Goal: Transaction & Acquisition: Purchase product/service

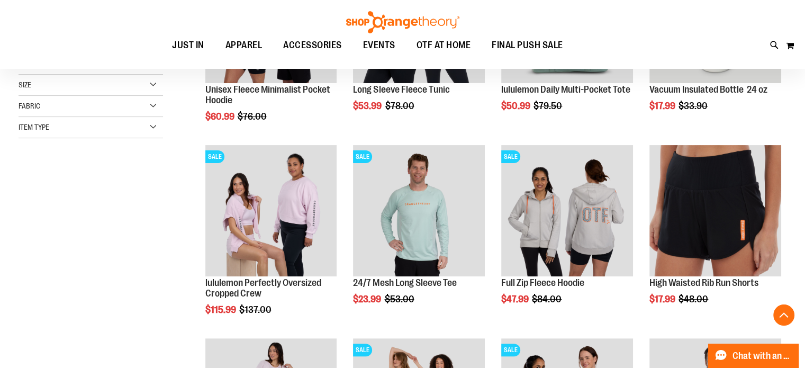
scroll to position [52, 0]
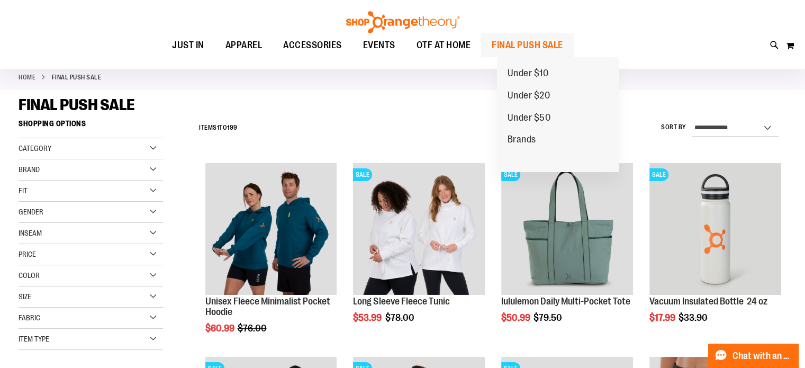
click at [536, 44] on span "FINAL PUSH SALE" at bounding box center [527, 45] width 71 height 24
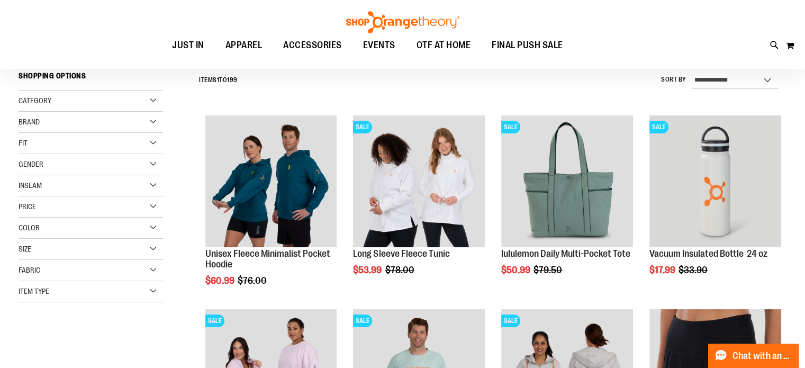
scroll to position [158, 0]
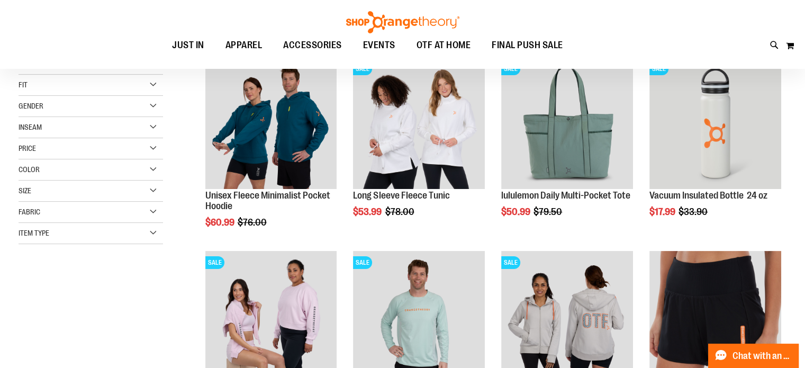
click at [150, 192] on div "Size" at bounding box center [91, 191] width 145 height 21
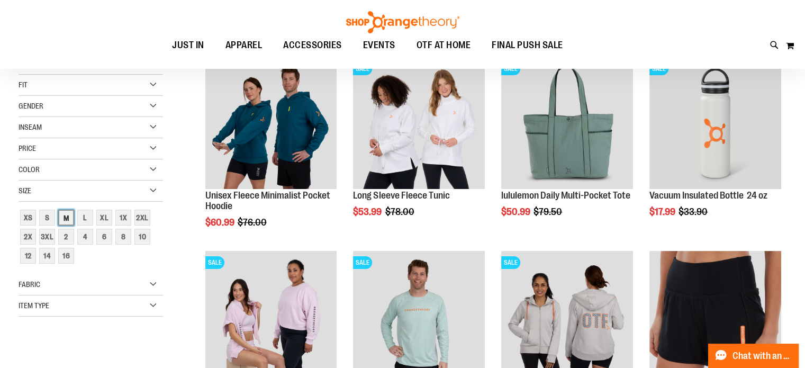
click at [66, 213] on div "M" at bounding box center [66, 218] width 16 height 16
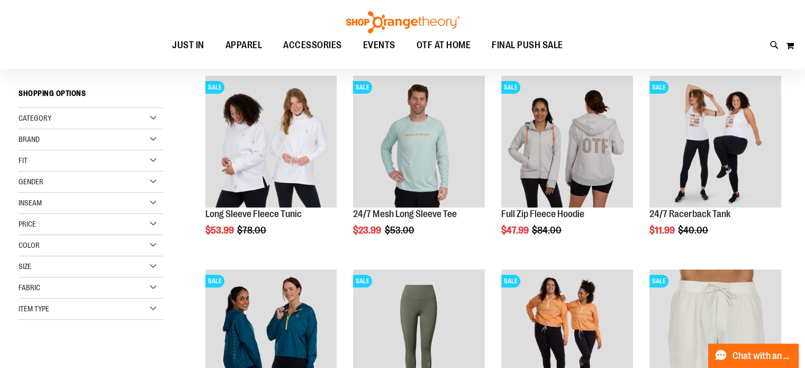
scroll to position [151, 0]
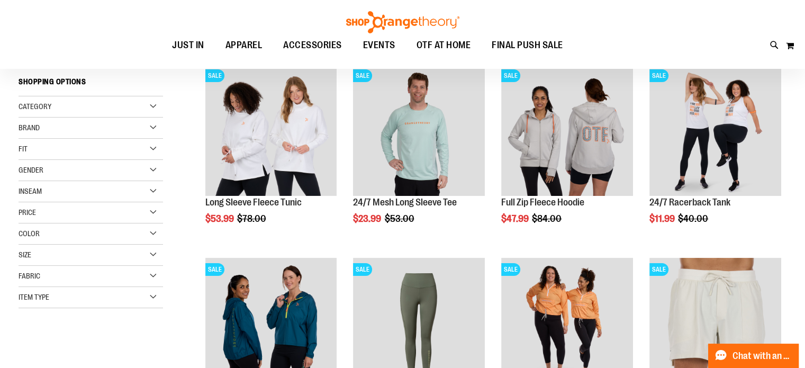
click at [91, 257] on div "Size" at bounding box center [91, 255] width 145 height 21
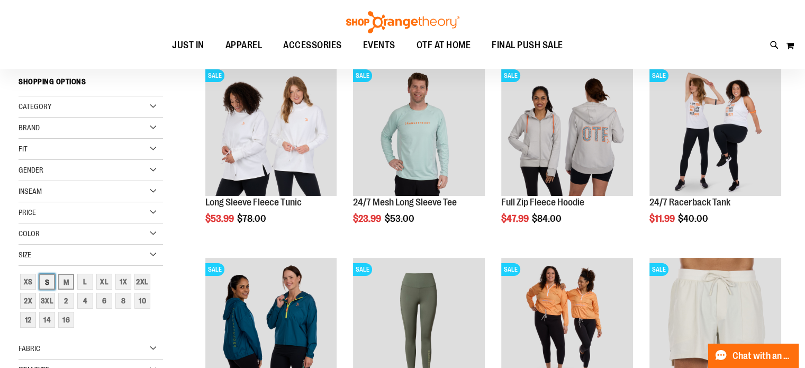
click at [47, 282] on div "S" at bounding box center [47, 282] width 16 height 16
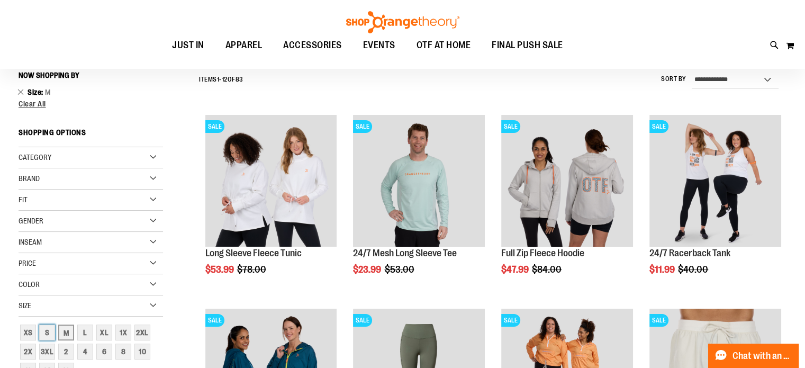
scroll to position [98, 0]
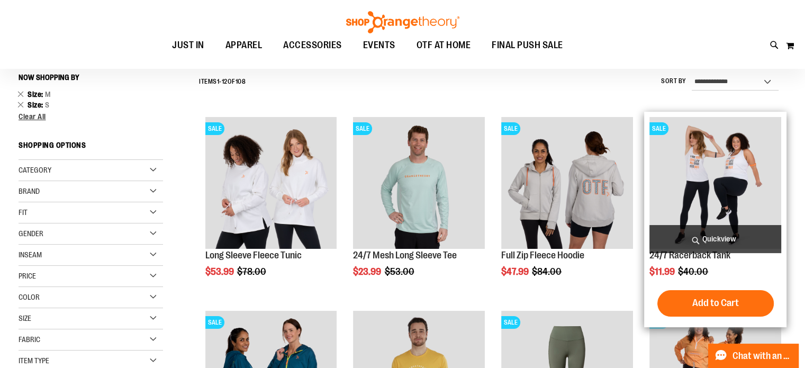
click at [706, 171] on img "product" at bounding box center [716, 183] width 132 height 132
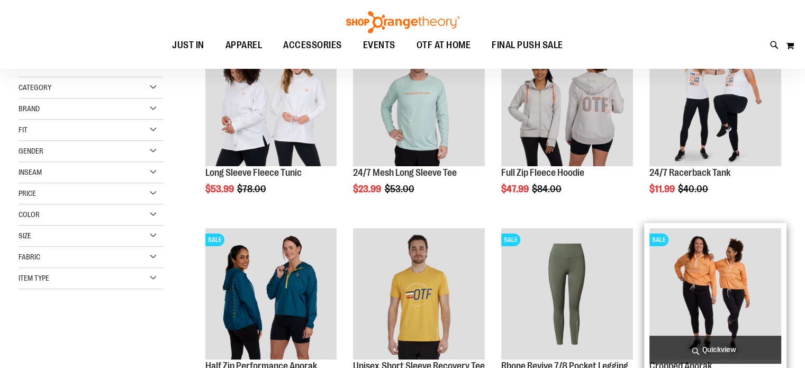
scroll to position [257, 0]
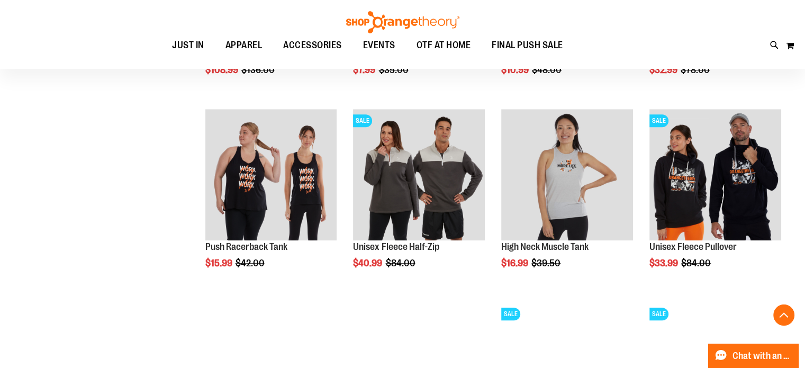
scroll to position [892, 0]
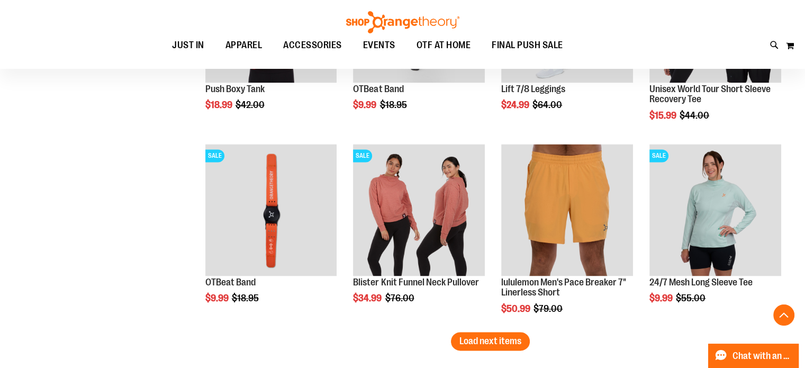
scroll to position [1634, 0]
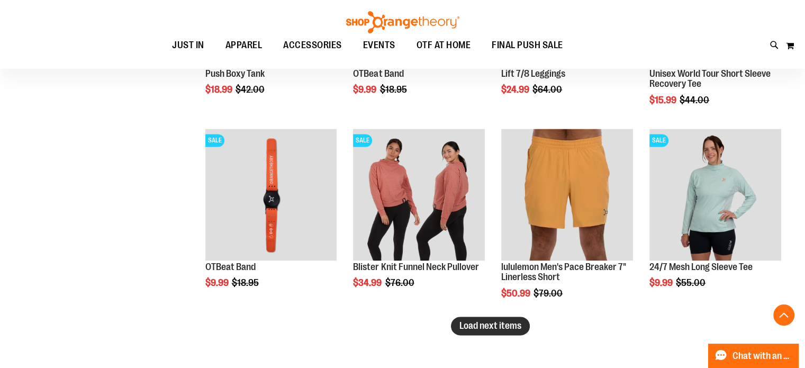
click at [481, 328] on span "Load next items" at bounding box center [491, 325] width 62 height 11
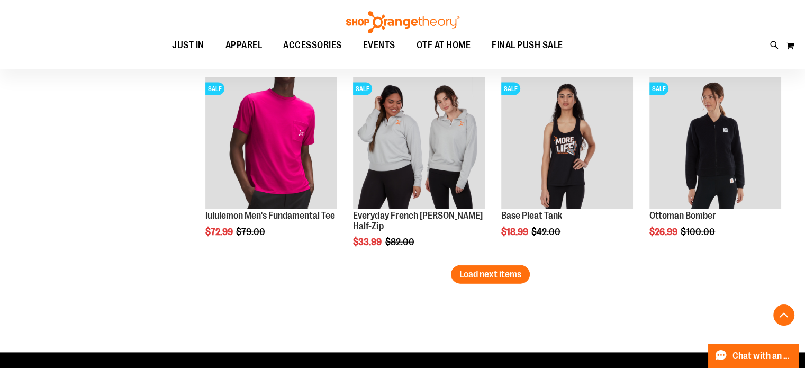
scroll to position [2269, 0]
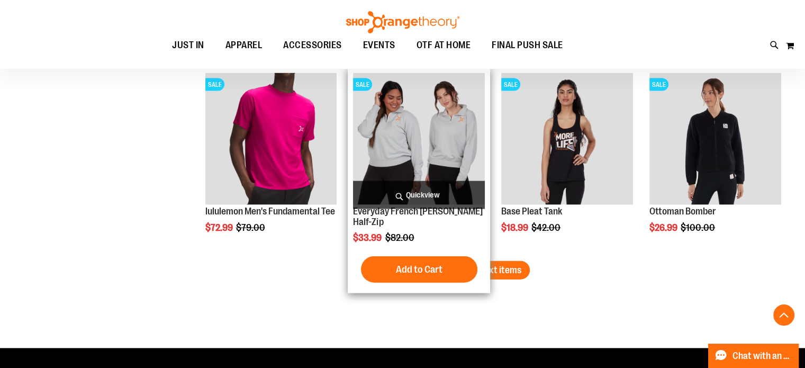
click at [485, 256] on div "SALE Everyday French Terry Half-Zip $33.99 Regular Price $82.00 Quickview Add t…" at bounding box center [419, 181] width 142 height 226
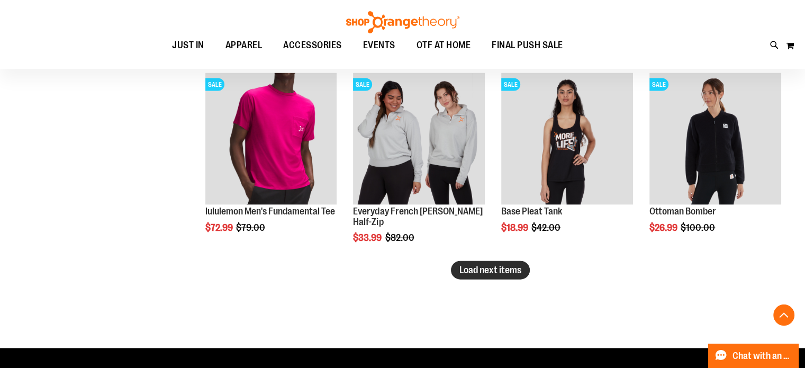
click at [515, 271] on span "Load next items" at bounding box center [491, 270] width 62 height 11
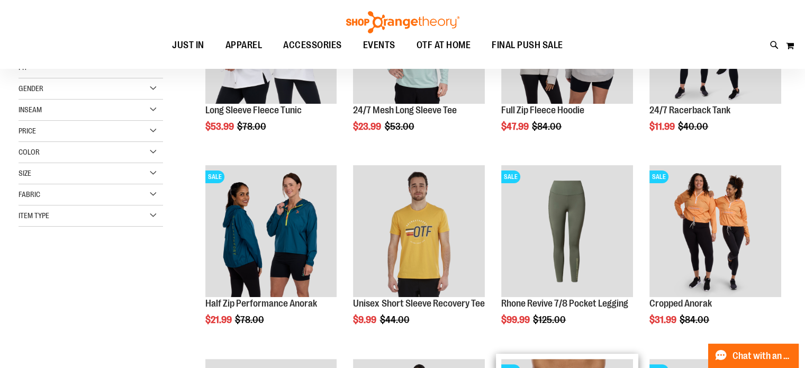
scroll to position [98, 0]
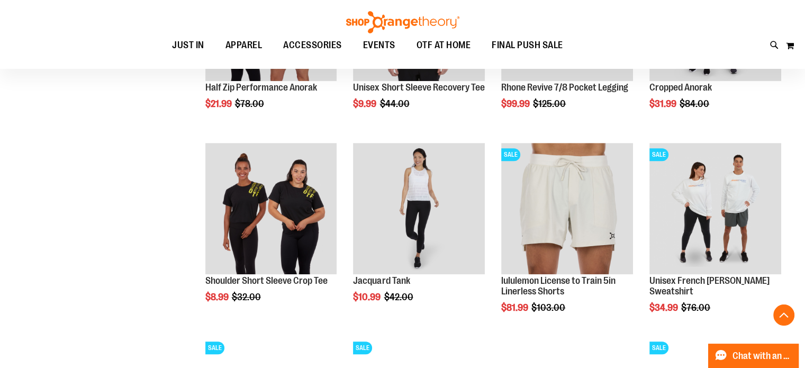
scroll to position [469, 0]
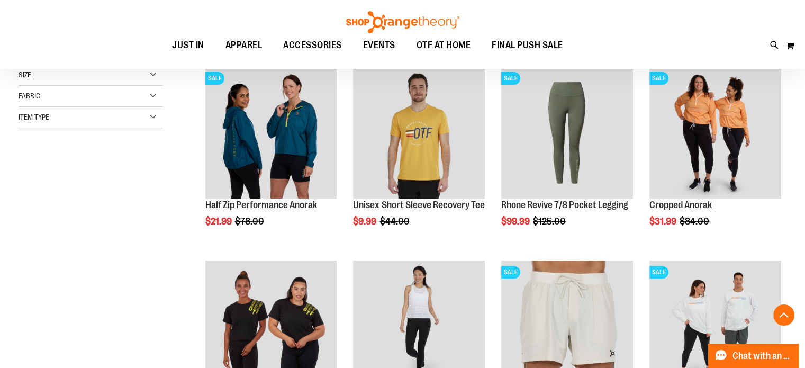
scroll to position [257, 0]
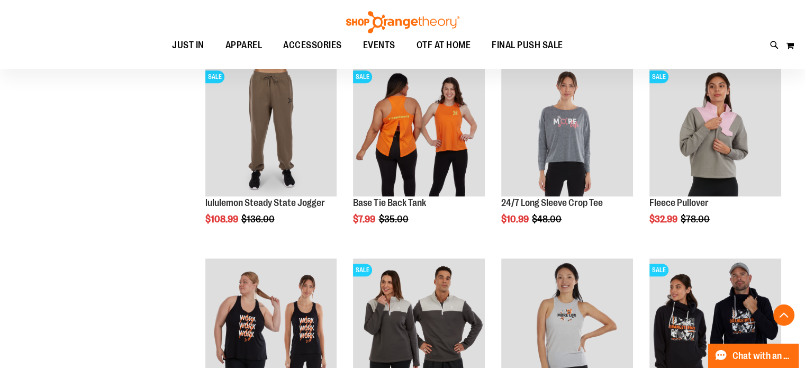
scroll to position [839, 0]
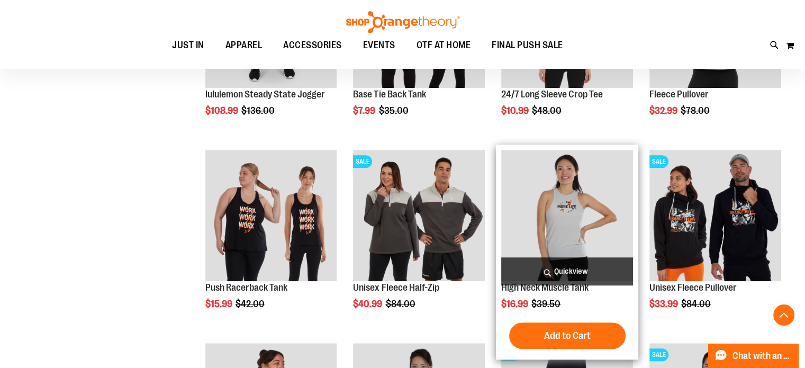
click at [572, 224] on img "product" at bounding box center [567, 216] width 132 height 132
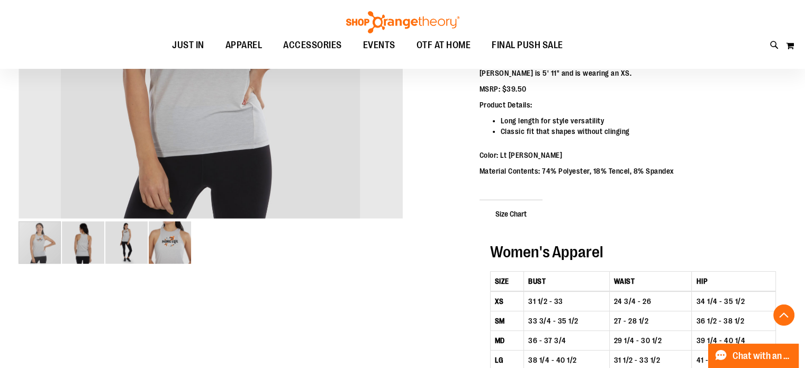
scroll to position [370, 0]
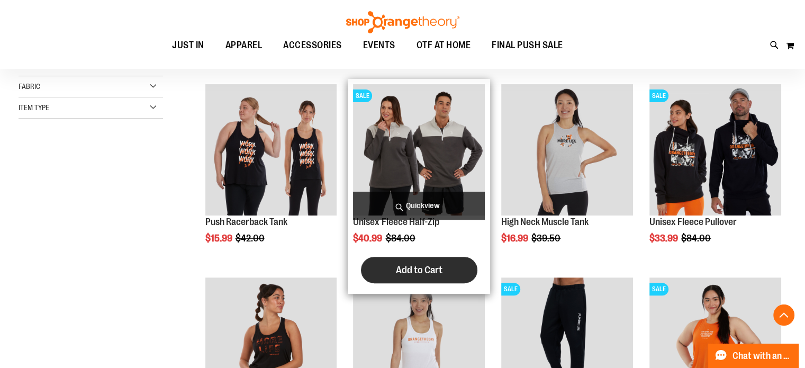
scroll to position [423, 0]
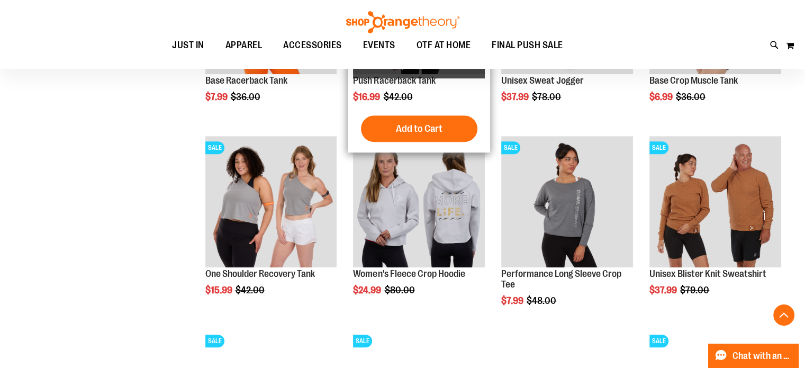
scroll to position [688, 0]
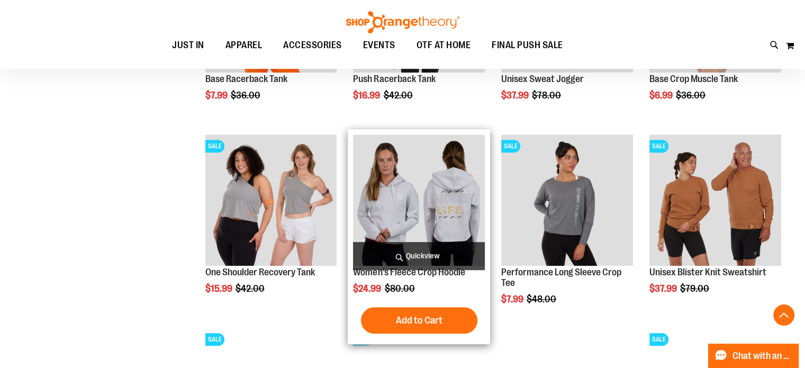
click at [451, 189] on img "product" at bounding box center [419, 201] width 132 height 132
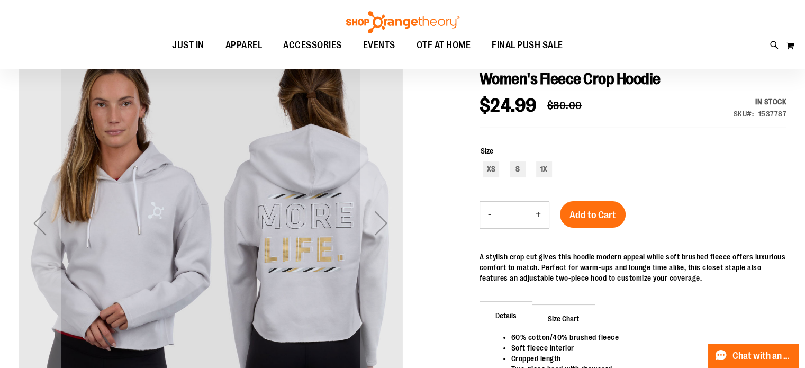
scroll to position [105, 0]
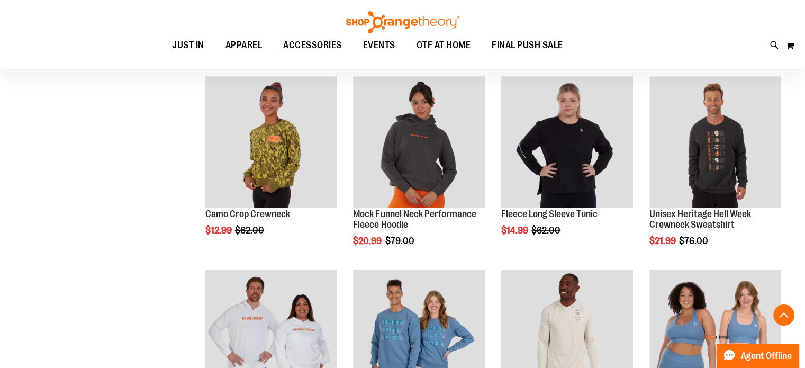
scroll to position [688, 0]
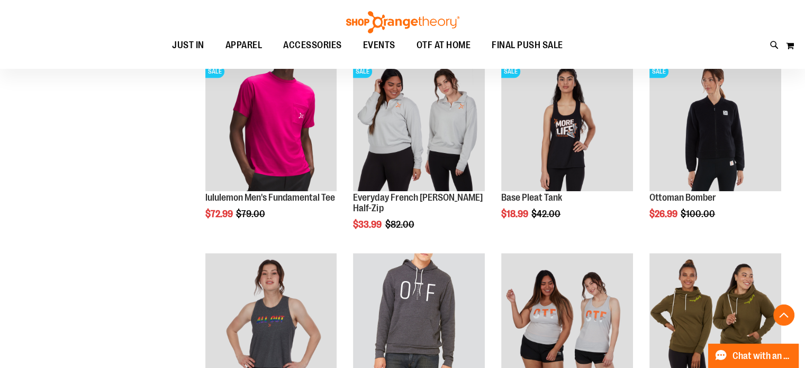
scroll to position [1059, 0]
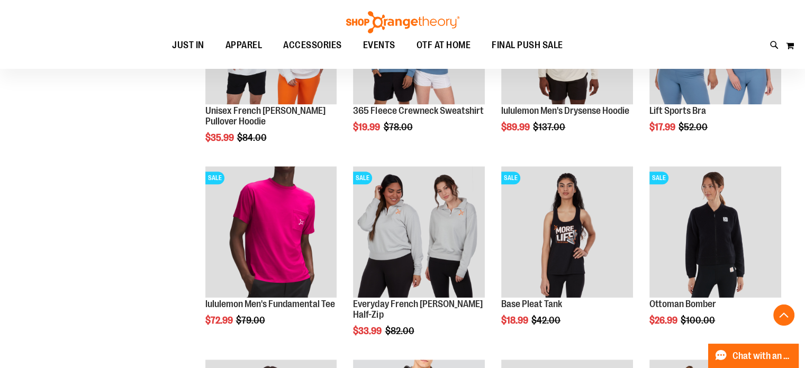
scroll to position [794, 0]
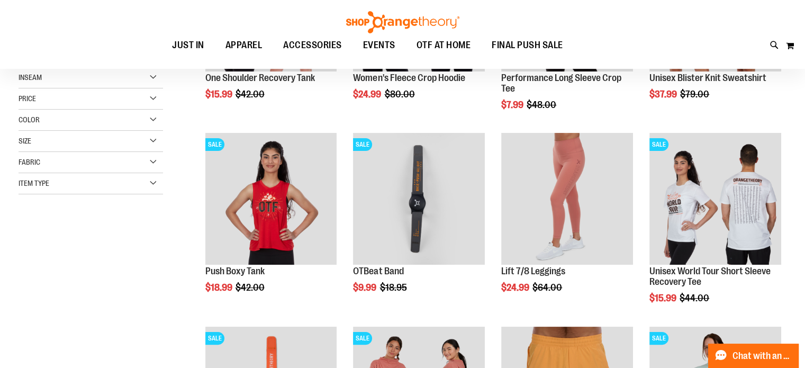
scroll to position [105, 0]
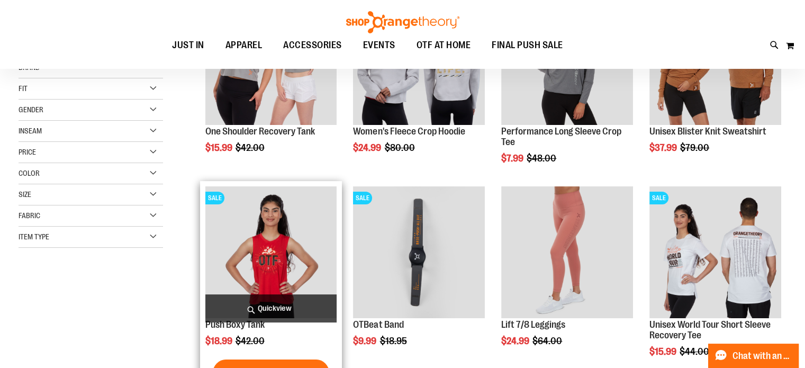
click at [265, 256] on img "product" at bounding box center [271, 252] width 132 height 132
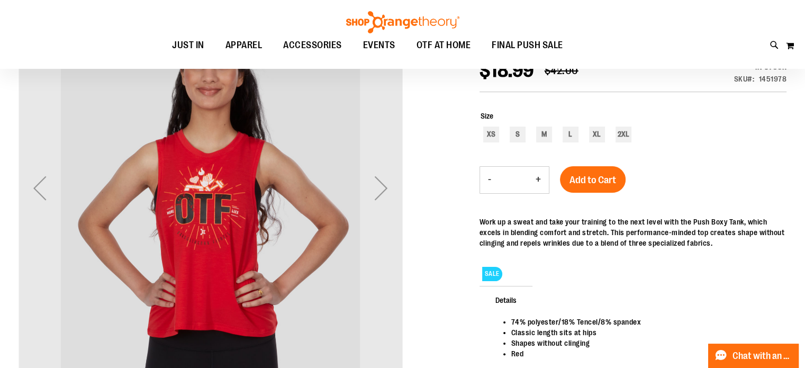
scroll to position [105, 0]
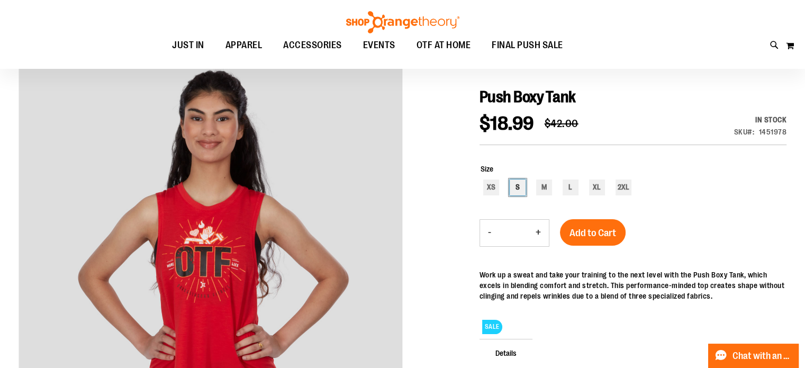
click at [514, 188] on div "S" at bounding box center [518, 188] width 16 height 16
type input "***"
click at [608, 239] on span "Add to Cart" at bounding box center [593, 233] width 47 height 12
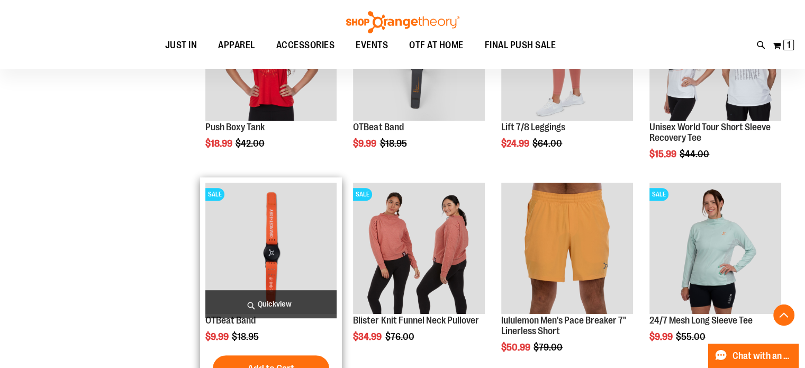
scroll to position [500, 0]
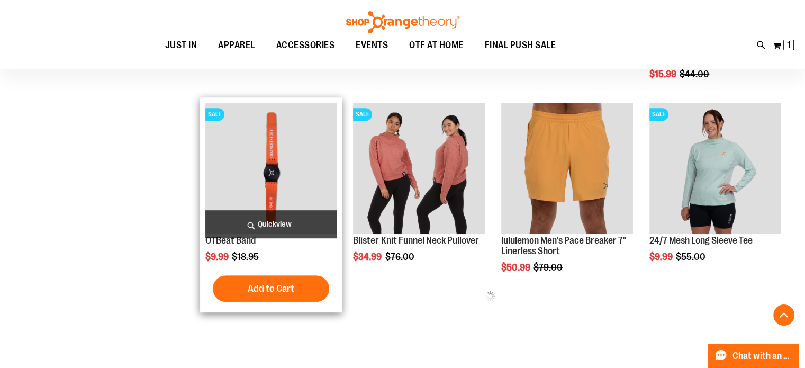
click at [310, 171] on img "product" at bounding box center [271, 169] width 132 height 132
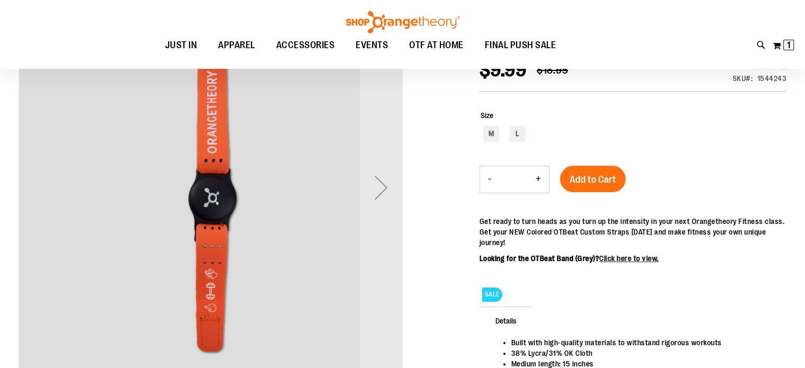
scroll to position [158, 0]
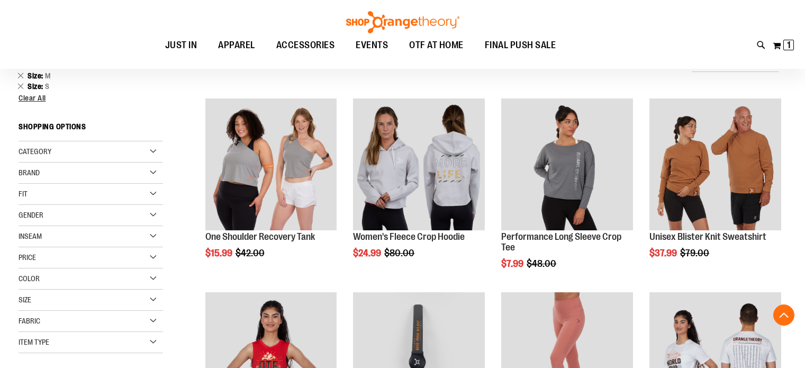
scroll to position [235, 0]
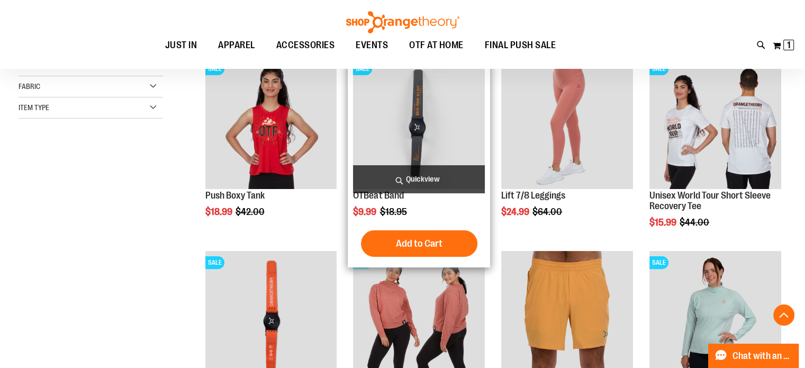
click at [394, 134] on img "product" at bounding box center [419, 123] width 132 height 132
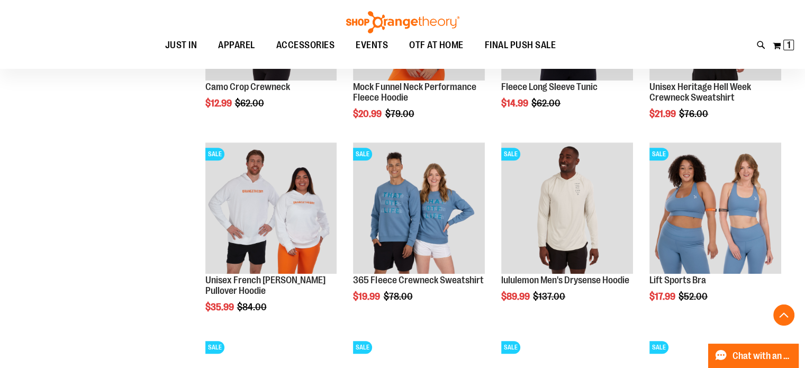
scroll to position [764, 0]
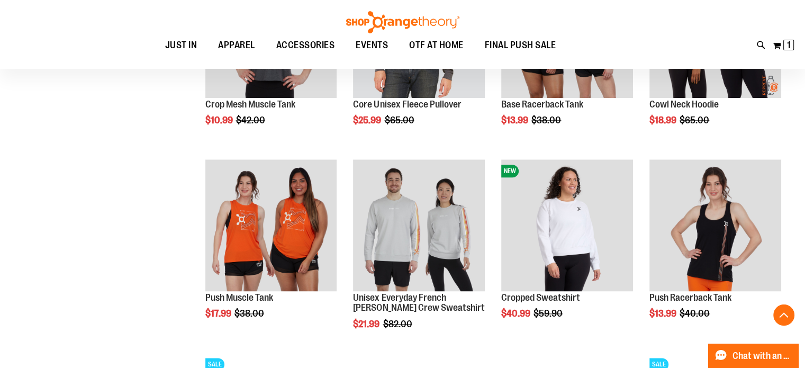
scroll to position [1294, 0]
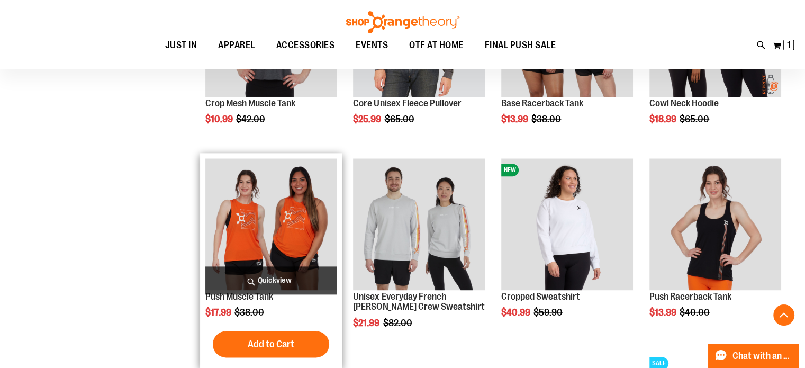
click at [272, 199] on img "product" at bounding box center [271, 224] width 132 height 132
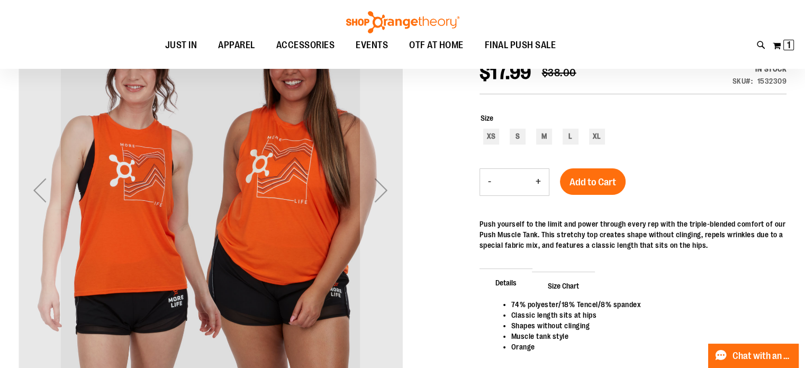
scroll to position [158, 0]
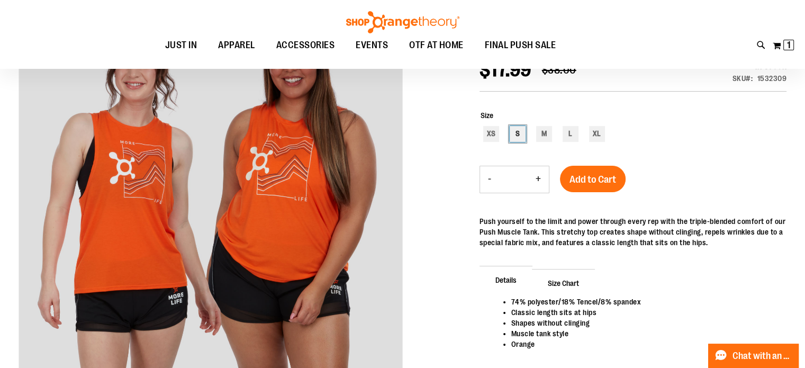
click at [514, 133] on div "S" at bounding box center [518, 134] width 16 height 16
type input "***"
click at [587, 181] on span "Add to Cart" at bounding box center [593, 180] width 47 height 12
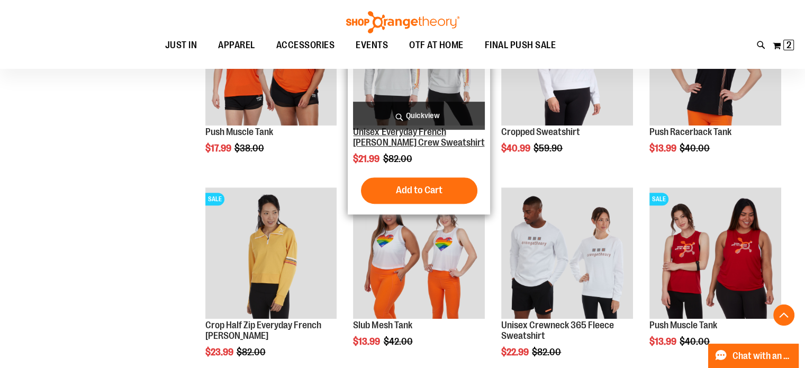
scroll to position [529, 0]
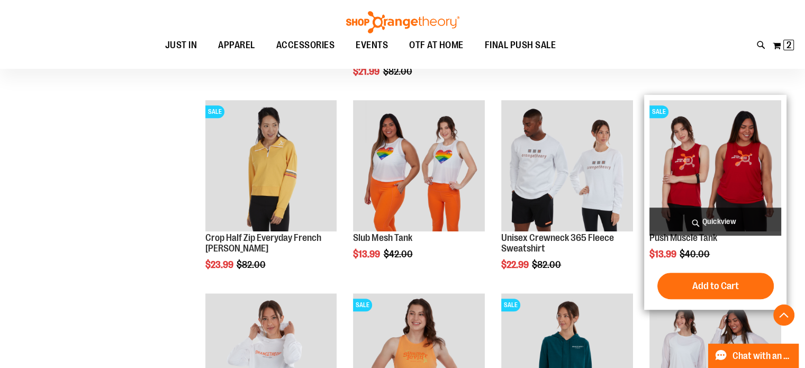
click at [714, 146] on img "product" at bounding box center [716, 166] width 132 height 132
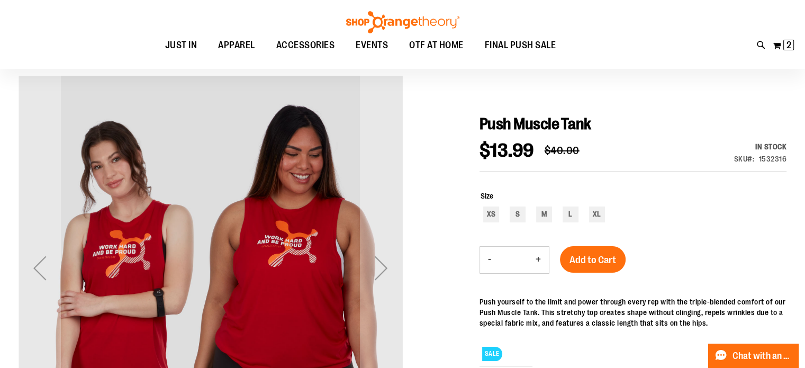
scroll to position [158, 0]
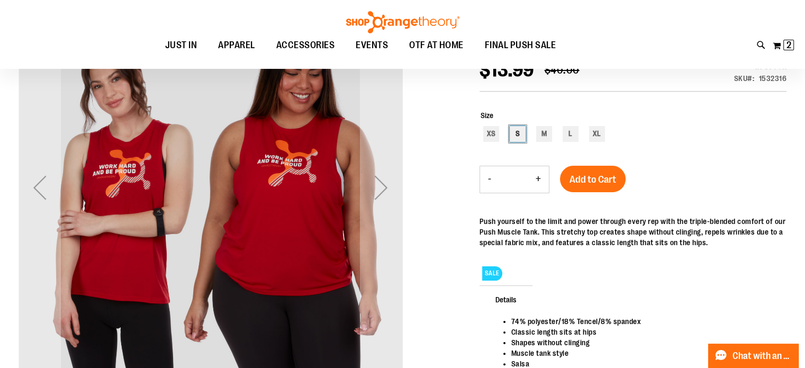
click at [520, 135] on div "S" at bounding box center [518, 134] width 16 height 16
type input "***"
click at [596, 182] on span "Add to Cart" at bounding box center [593, 180] width 47 height 12
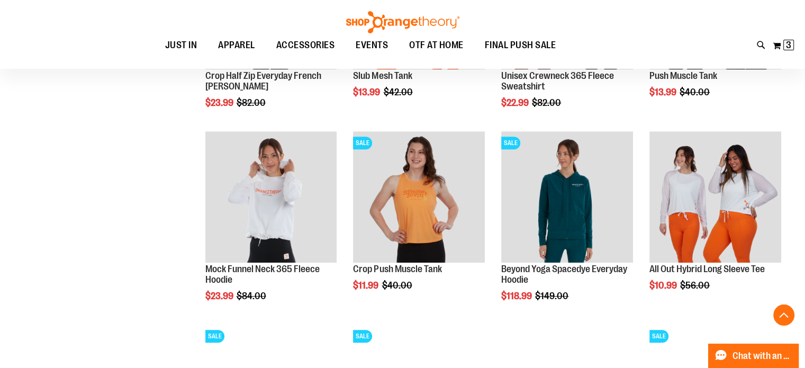
scroll to position [674, 0]
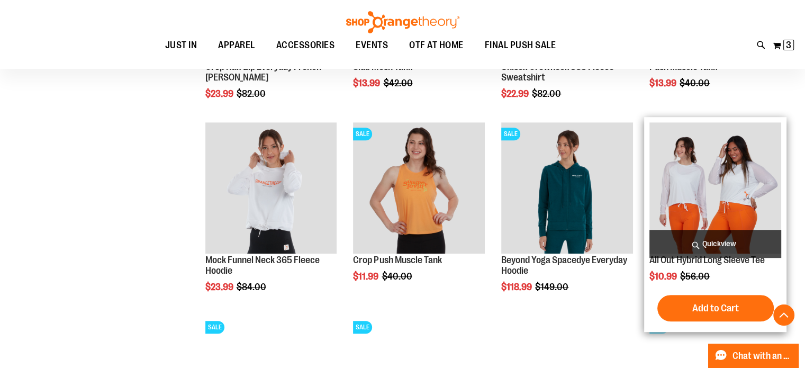
click at [714, 215] on img "product" at bounding box center [716, 188] width 132 height 132
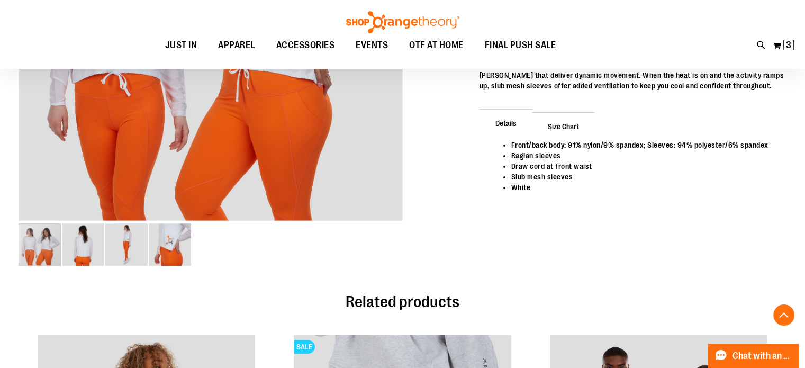
scroll to position [317, 0]
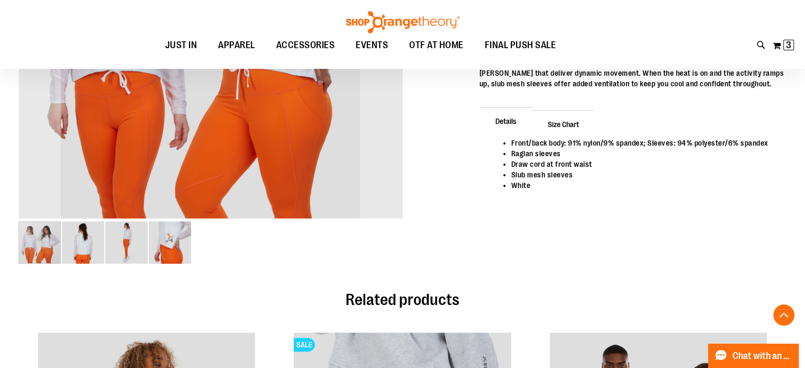
click at [172, 245] on img "image 4 of 4" at bounding box center [170, 242] width 42 height 42
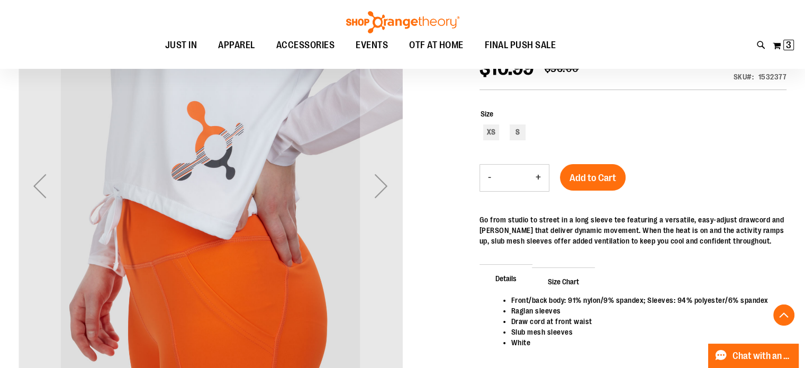
scroll to position [158, 0]
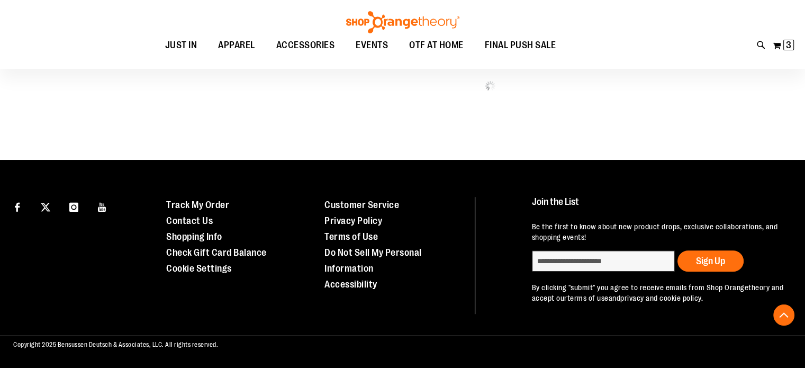
scroll to position [603, 0]
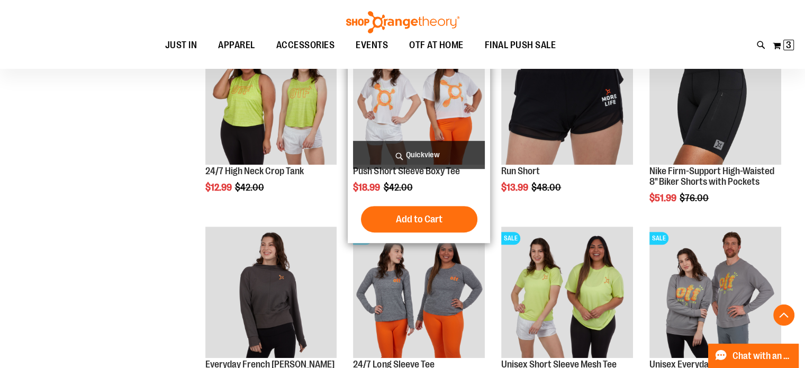
scroll to position [550, 0]
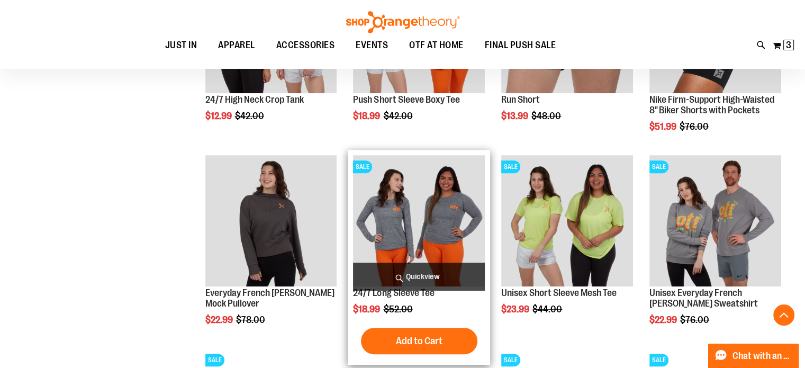
click at [395, 208] on img "product" at bounding box center [419, 221] width 132 height 132
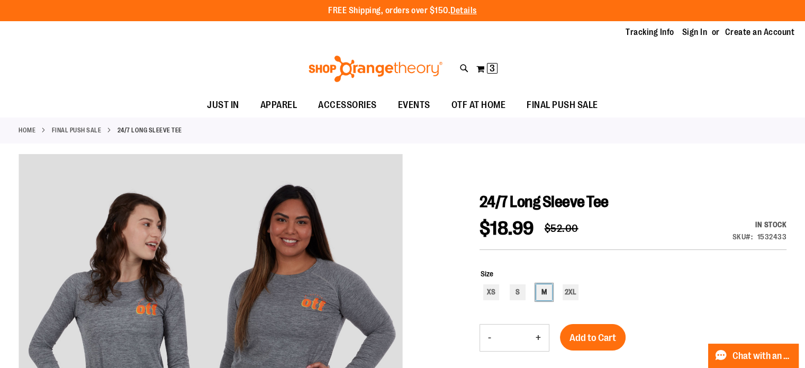
click at [544, 293] on div "M" at bounding box center [544, 292] width 16 height 16
type input "***"
click at [588, 333] on button "Add to Cart" at bounding box center [593, 337] width 66 height 26
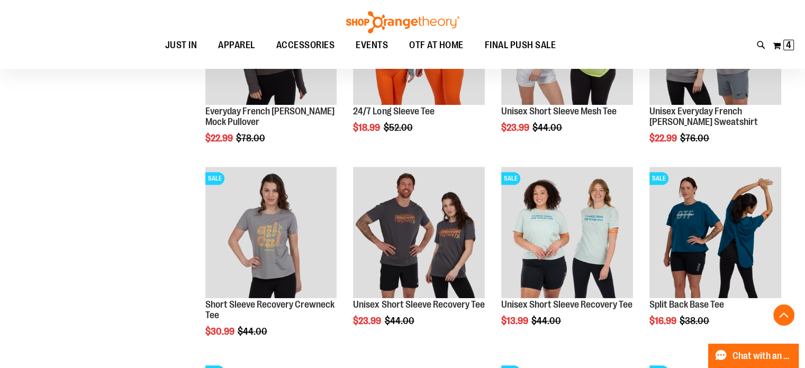
scroll to position [709, 0]
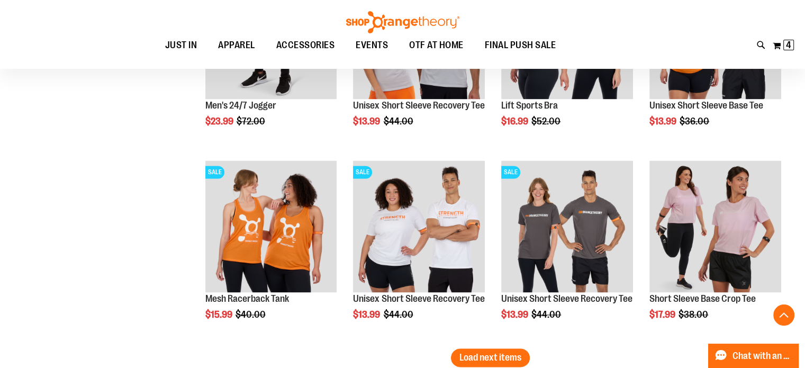
scroll to position [1503, 0]
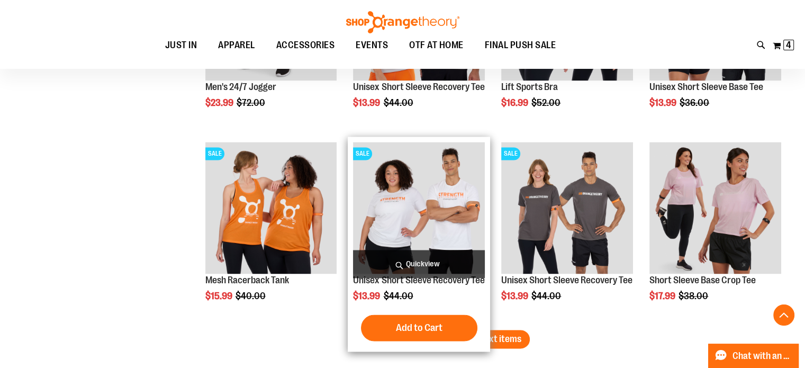
click at [433, 223] on img "product" at bounding box center [419, 208] width 132 height 132
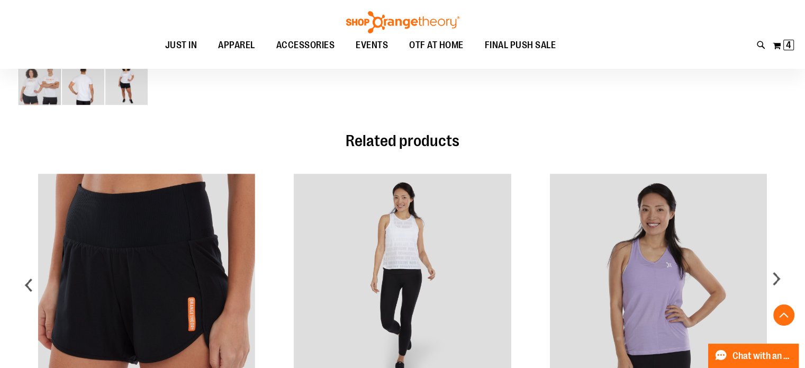
scroll to position [370, 0]
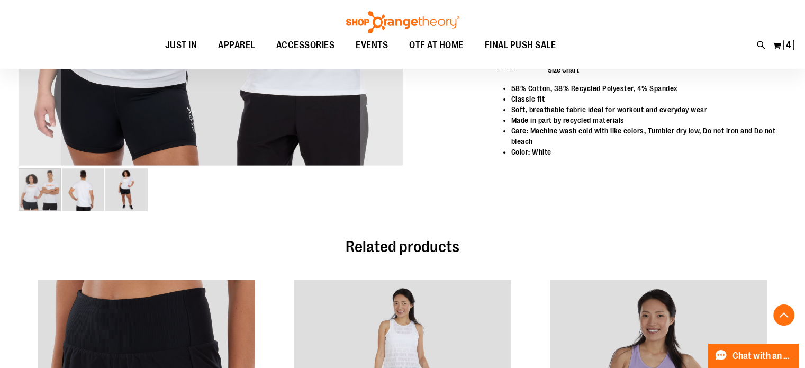
click at [119, 190] on img "image 3 of 3" at bounding box center [126, 189] width 42 height 42
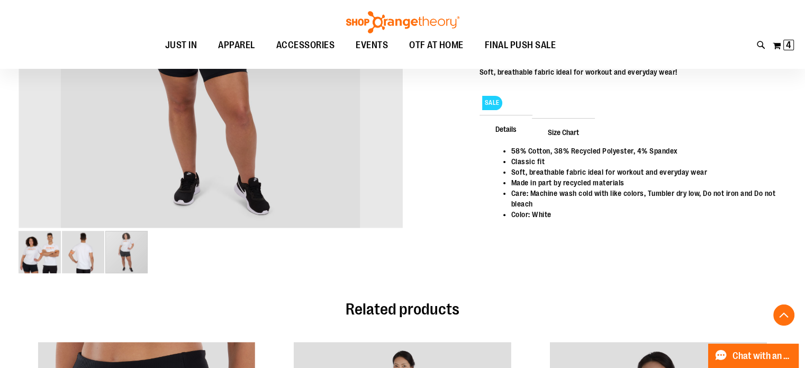
scroll to position [317, 0]
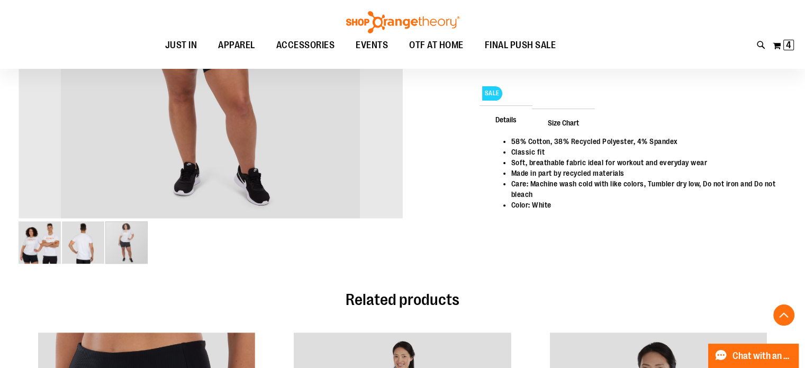
click at [96, 245] on img "image 2 of 3" at bounding box center [83, 242] width 42 height 42
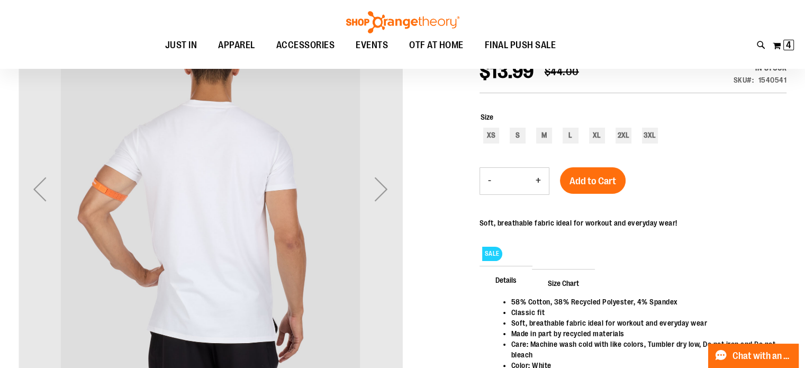
scroll to position [105, 0]
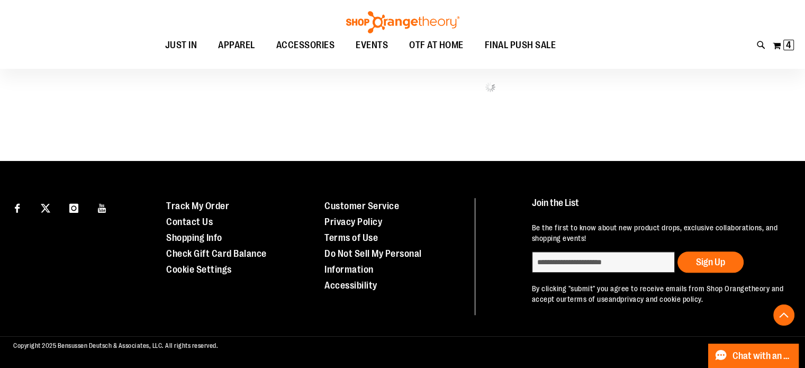
scroll to position [577, 0]
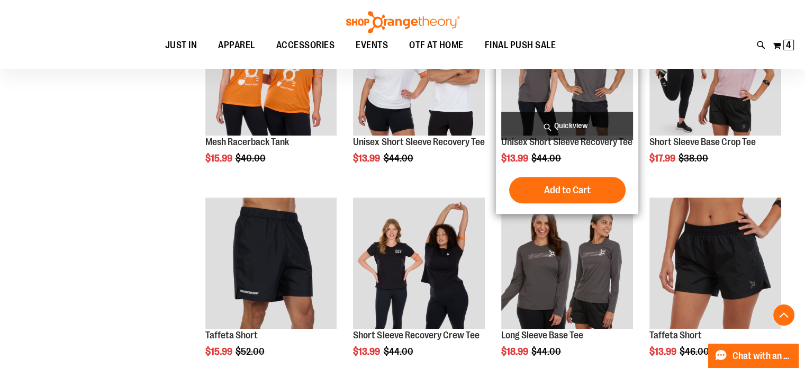
scroll to position [683, 0]
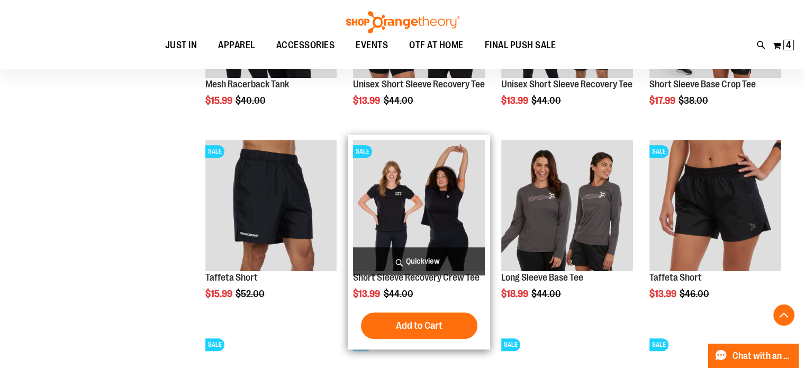
click at [417, 199] on img "product" at bounding box center [419, 206] width 132 height 132
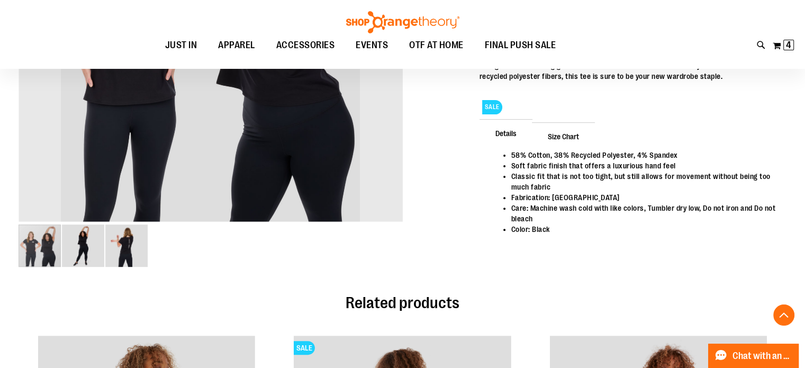
scroll to position [317, 0]
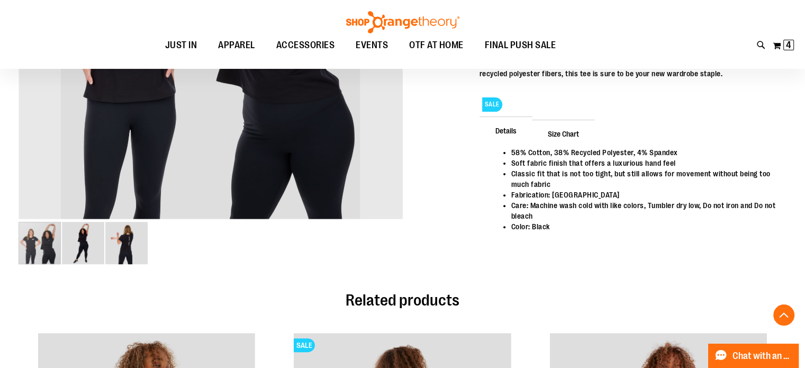
click at [126, 247] on img "image 3 of 3" at bounding box center [126, 243] width 42 height 42
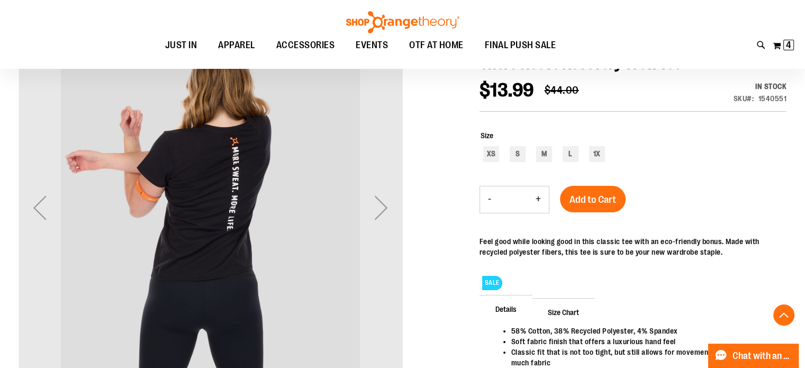
scroll to position [105, 0]
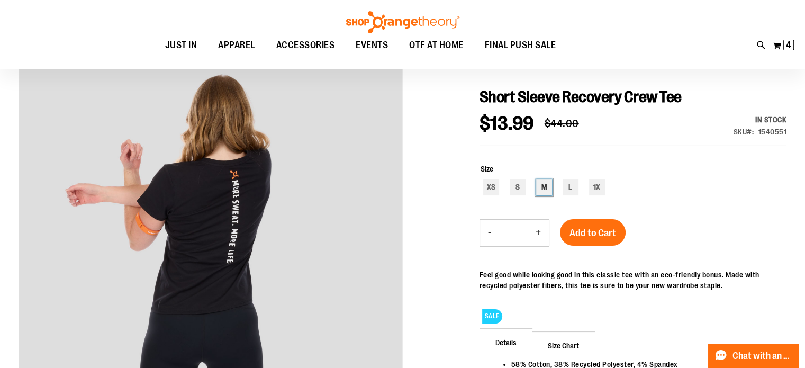
click at [541, 188] on div "M" at bounding box center [544, 188] width 16 height 16
type input "***"
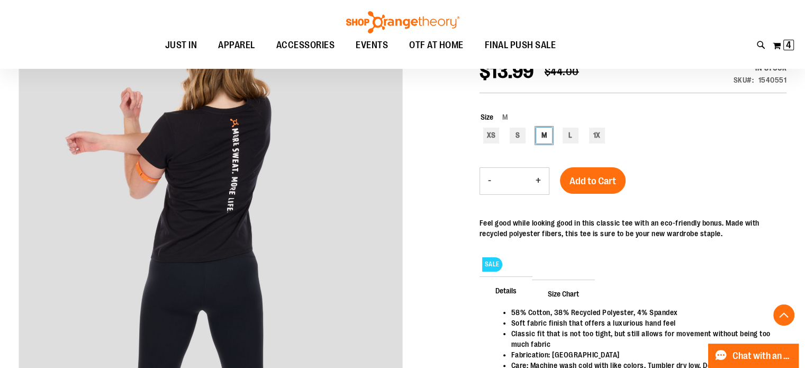
scroll to position [211, 0]
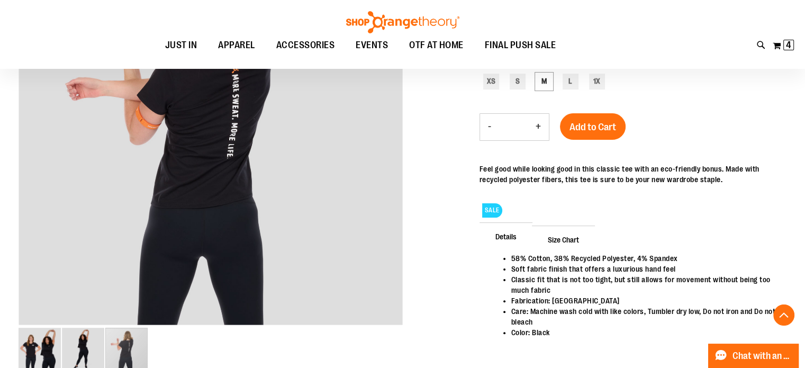
click at [578, 128] on span "Add to Cart" at bounding box center [593, 127] width 47 height 12
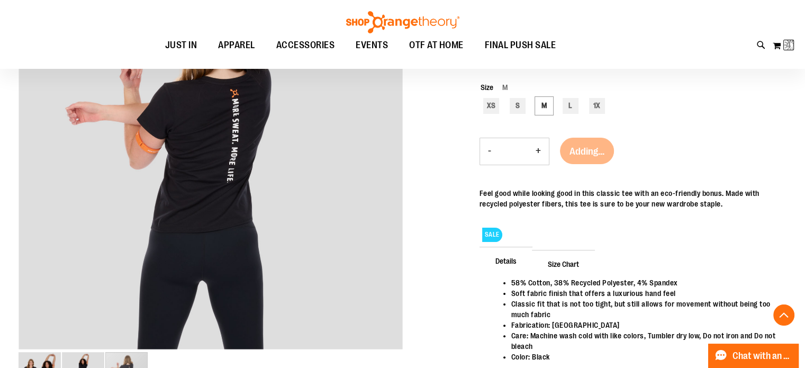
scroll to position [52, 0]
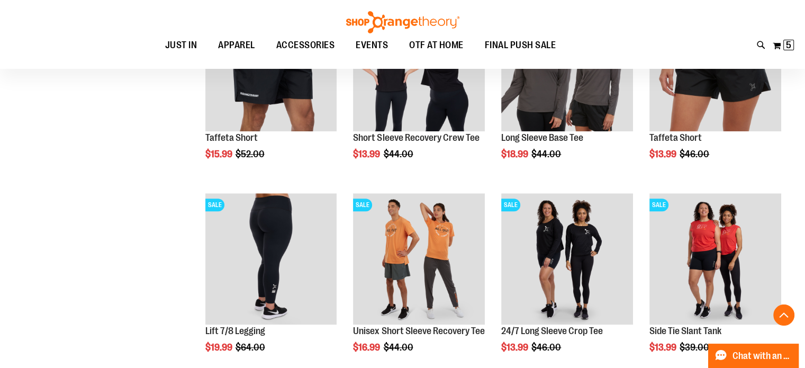
scroll to position [736, 0]
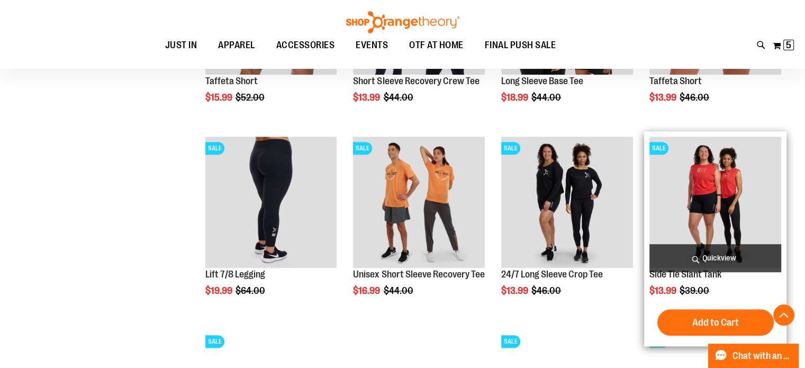
click at [688, 207] on img "product" at bounding box center [716, 203] width 132 height 132
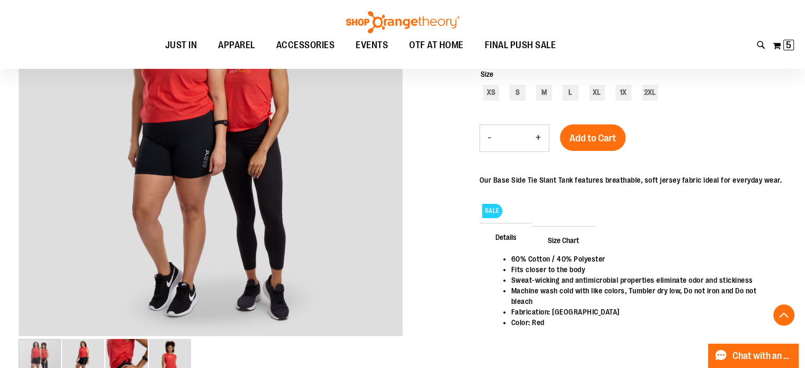
scroll to position [264, 0]
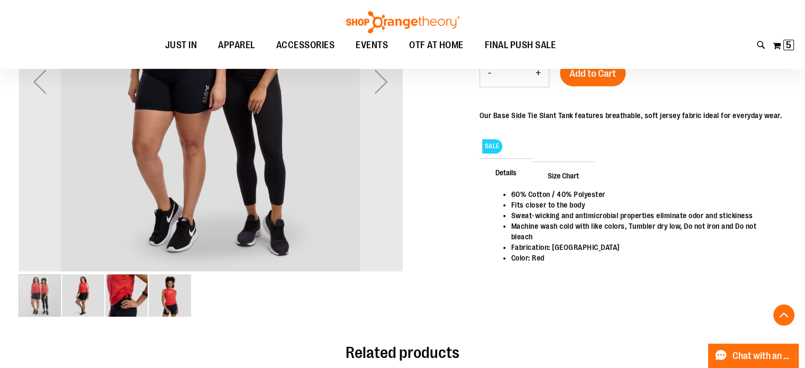
click at [143, 291] on img "image 3 of 4" at bounding box center [126, 295] width 42 height 42
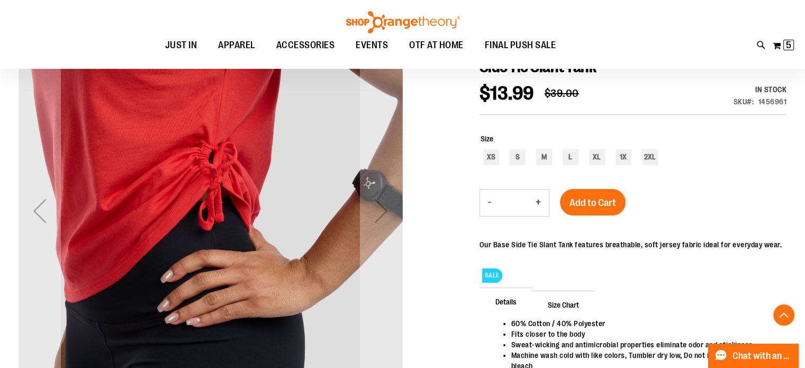
scroll to position [105, 0]
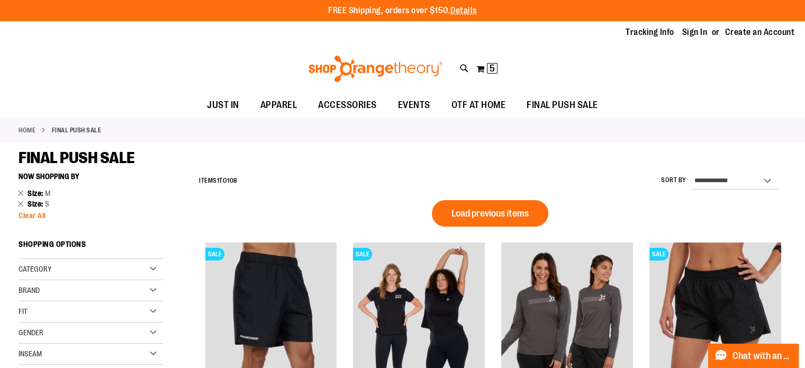
click at [29, 216] on span "Clear All" at bounding box center [33, 215] width 28 height 8
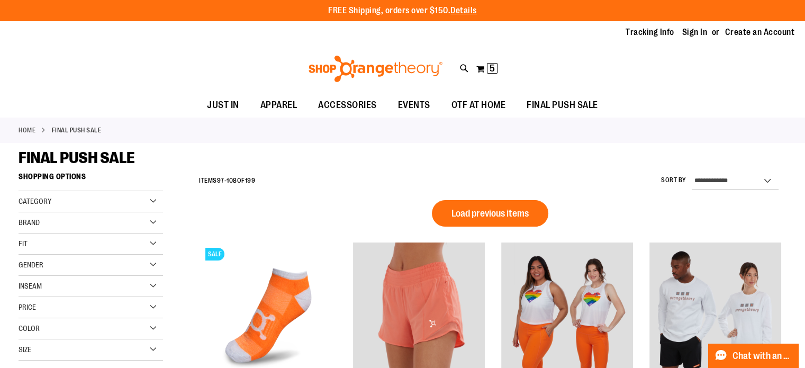
click at [116, 260] on div "Gender" at bounding box center [91, 265] width 145 height 21
click at [33, 283] on link "Men 11 items" at bounding box center [85, 286] width 139 height 11
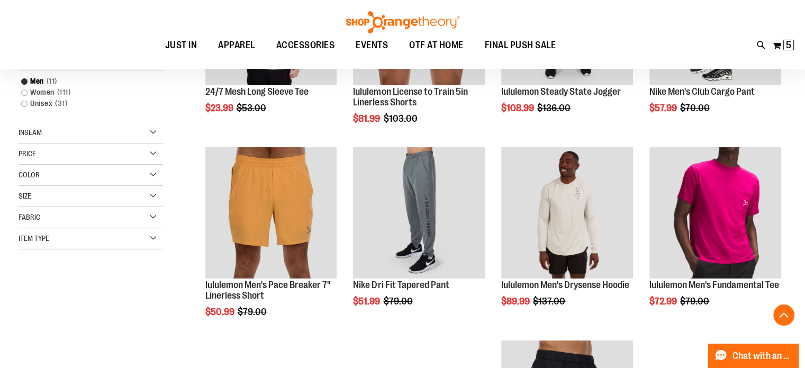
scroll to position [61, 0]
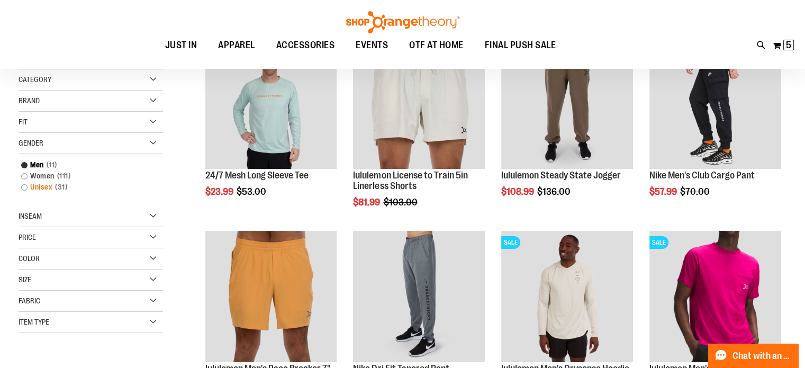
click at [41, 188] on link "Unisex 31 items" at bounding box center [85, 187] width 139 height 11
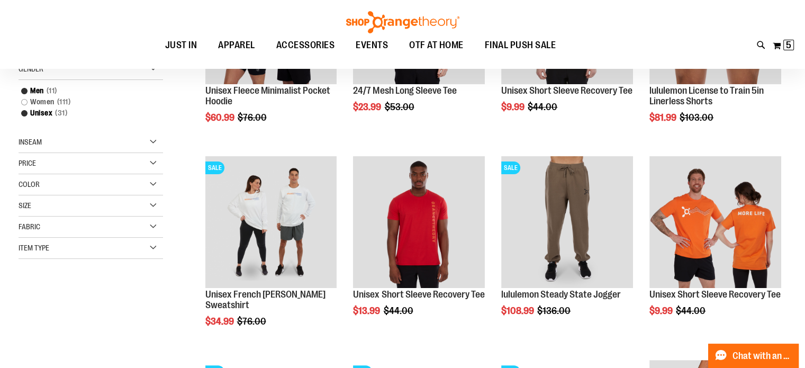
scroll to position [158, 0]
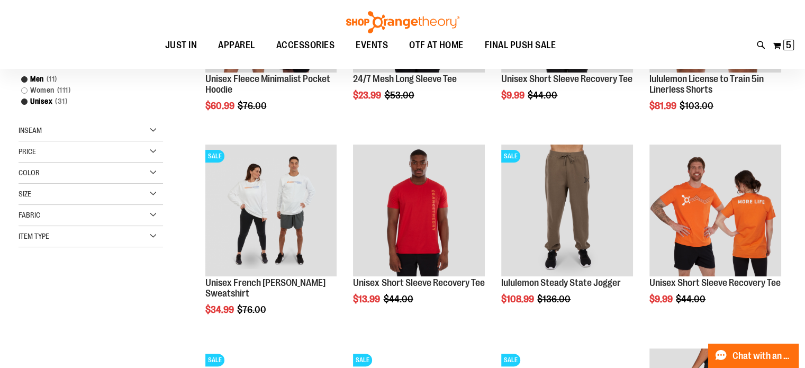
click at [123, 196] on div "Size" at bounding box center [91, 194] width 145 height 21
click at [88, 218] on div "L" at bounding box center [91, 221] width 16 height 16
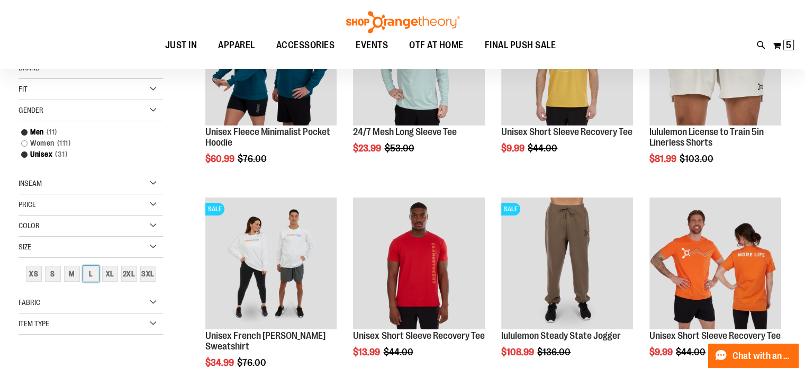
scroll to position [55, 0]
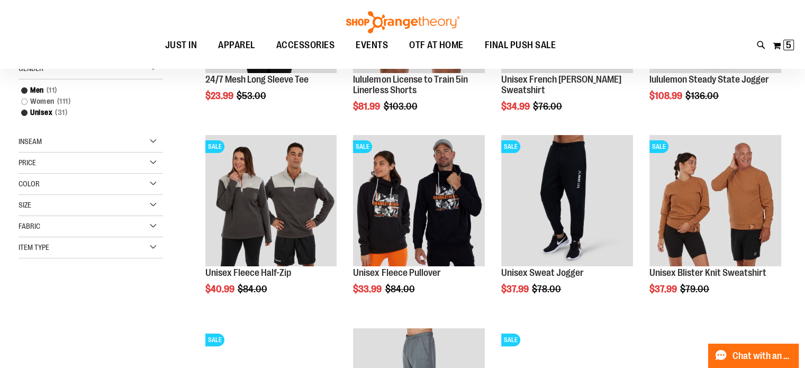
scroll to position [158, 0]
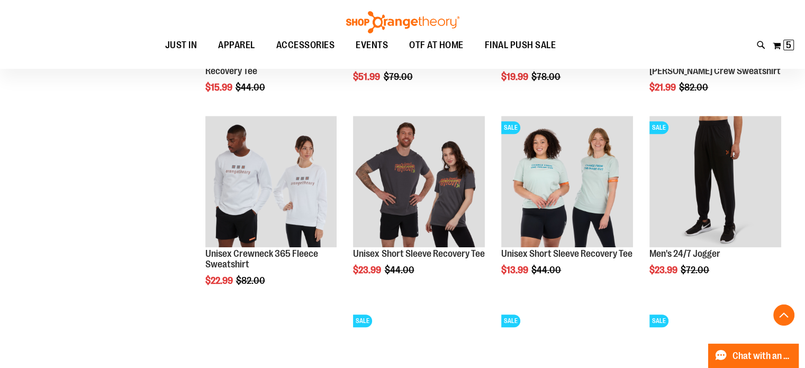
scroll to position [581, 0]
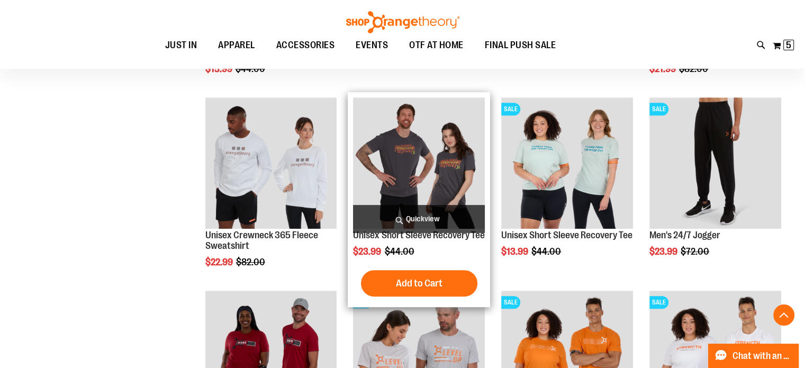
click at [409, 168] on img "product" at bounding box center [419, 163] width 132 height 132
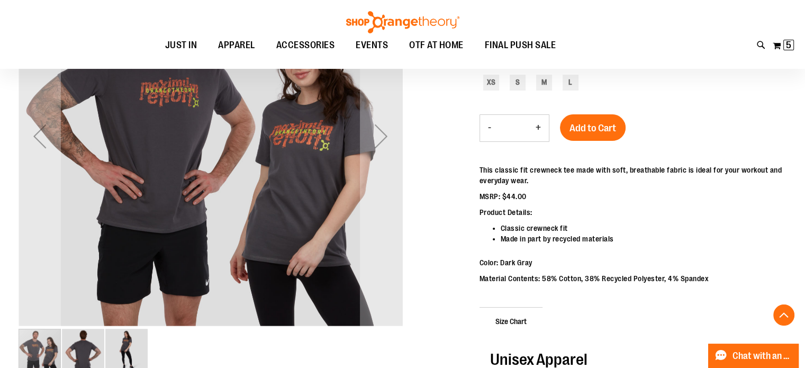
scroll to position [211, 0]
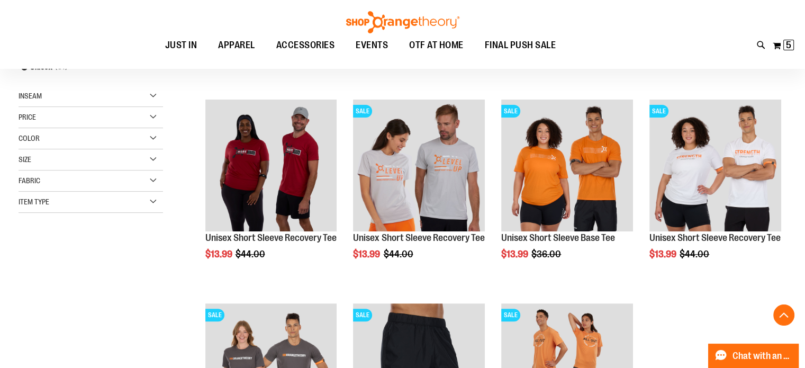
scroll to position [373, 0]
